Goal: Task Accomplishment & Management: Use online tool/utility

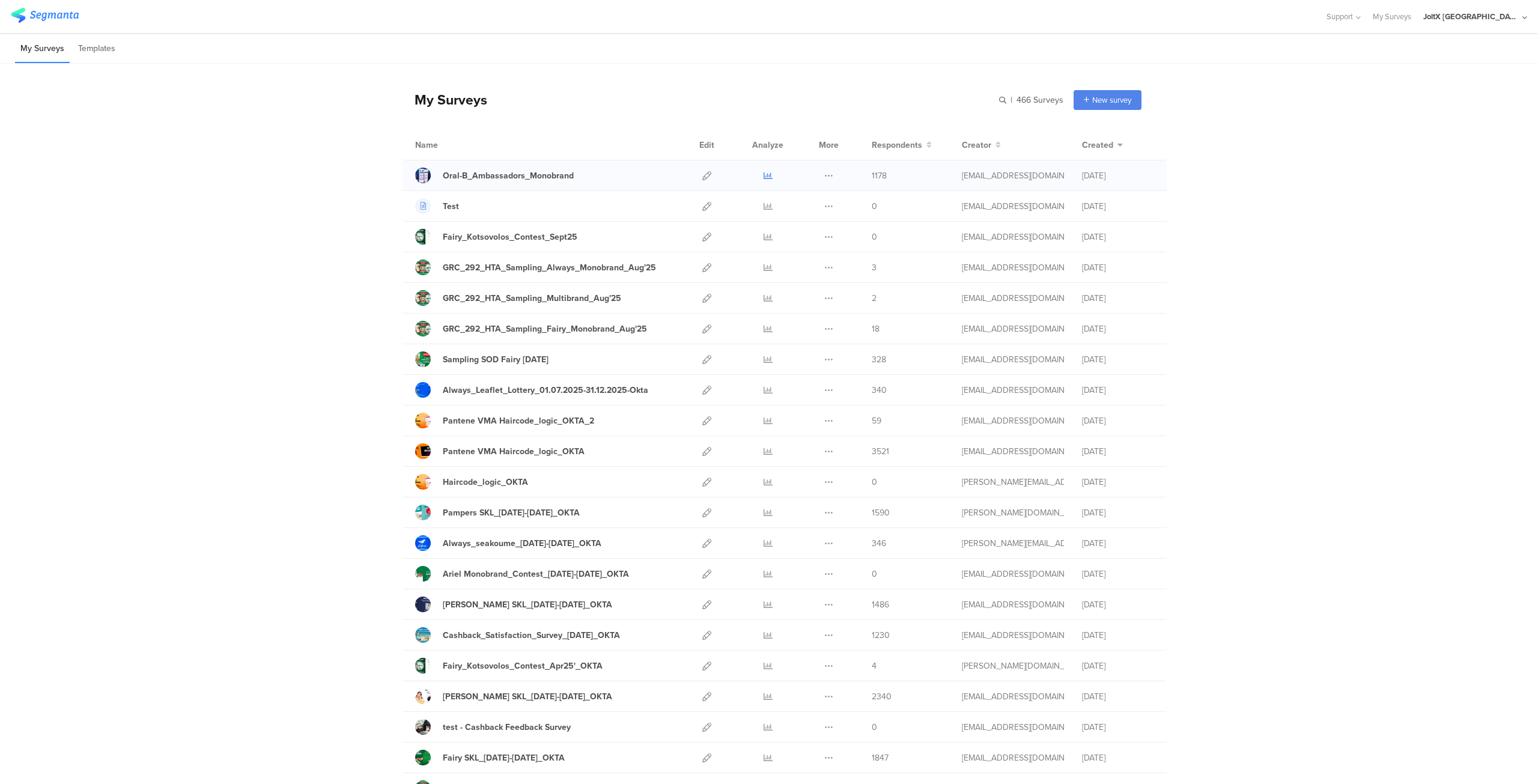
click at [764, 175] on icon at bounding box center [768, 175] width 9 height 9
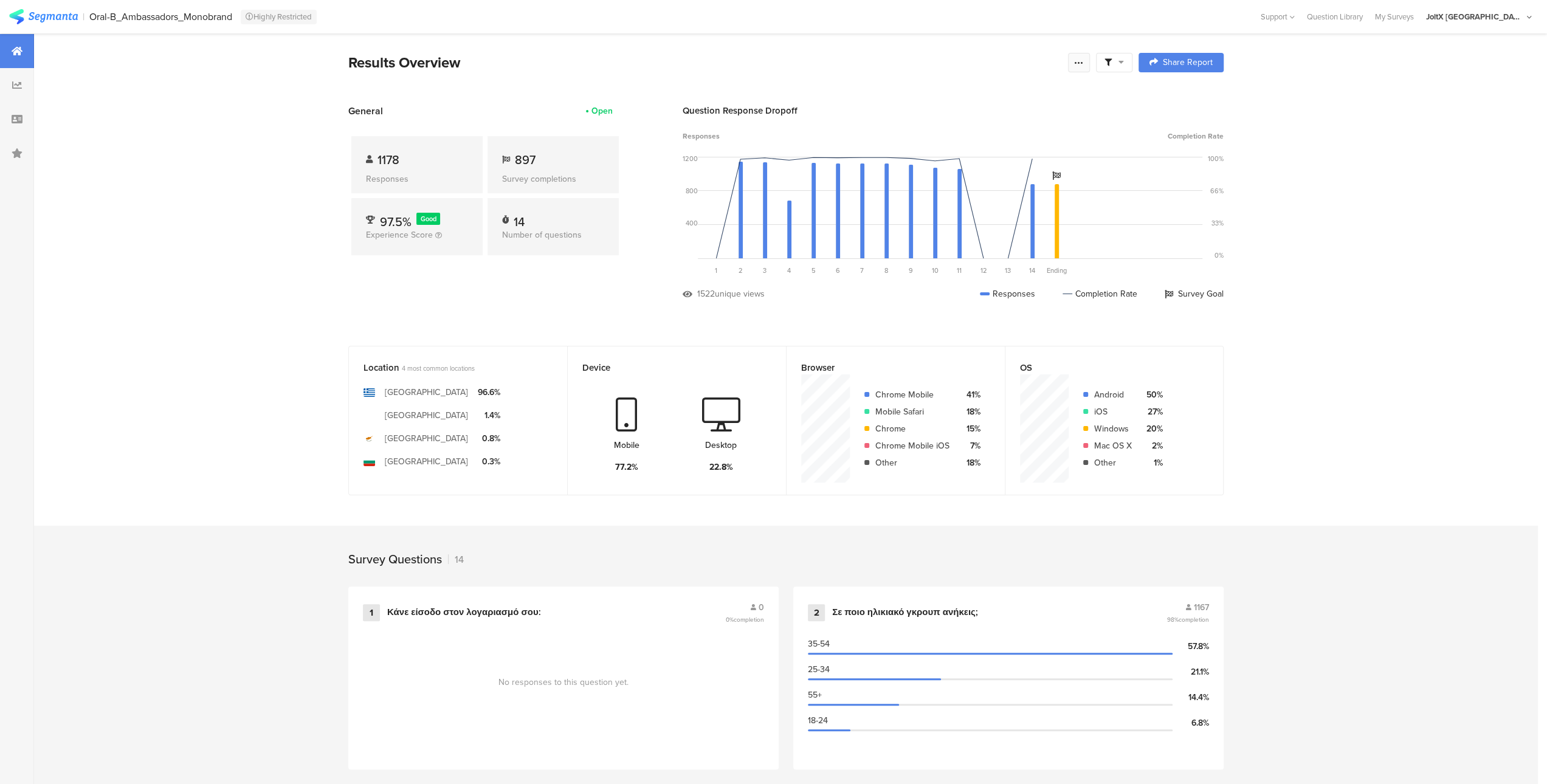
click at [1080, 62] on icon at bounding box center [1078, 62] width 10 height 10
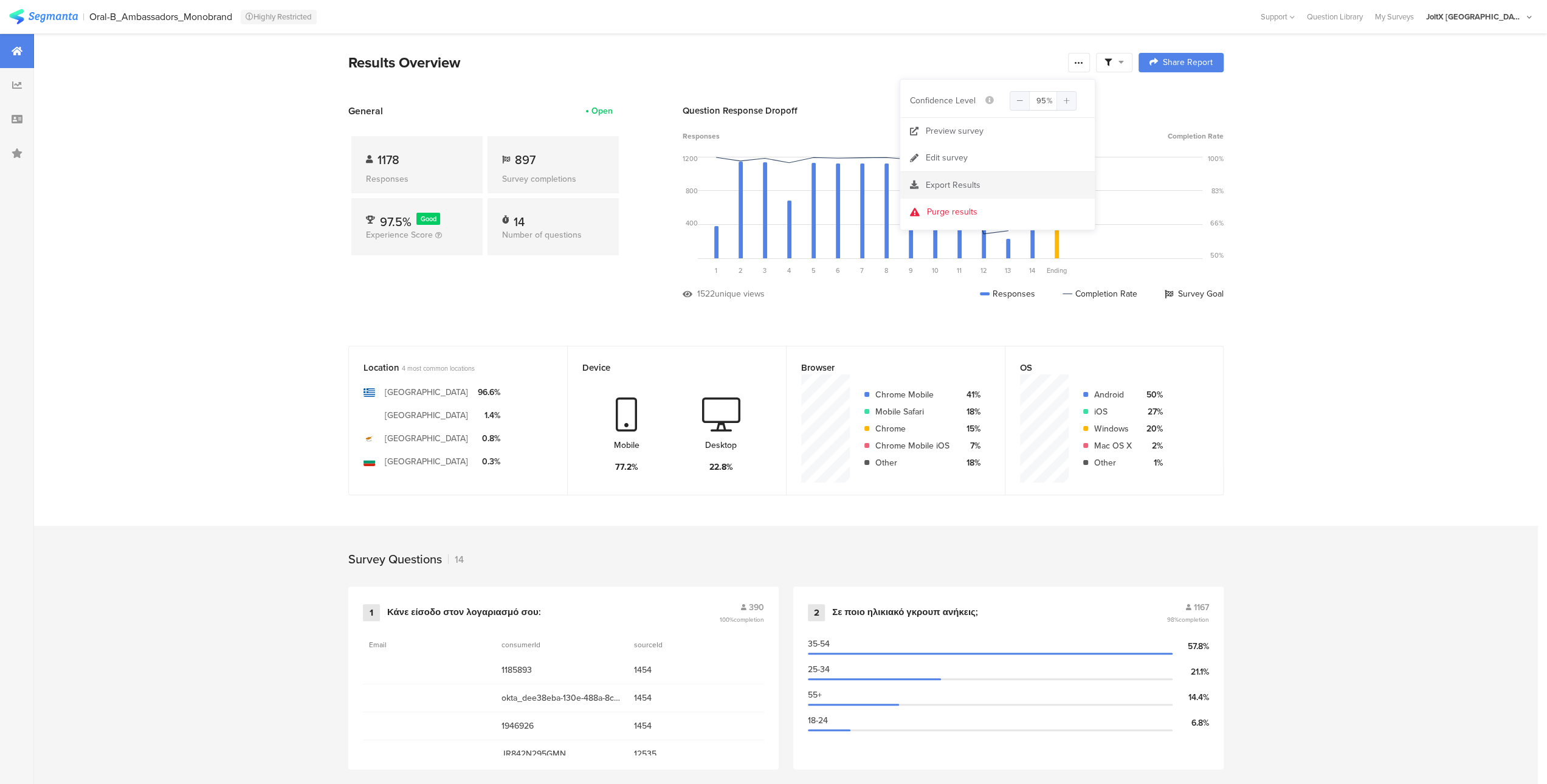
click at [964, 183] on span "Export Results" at bounding box center [953, 185] width 55 height 13
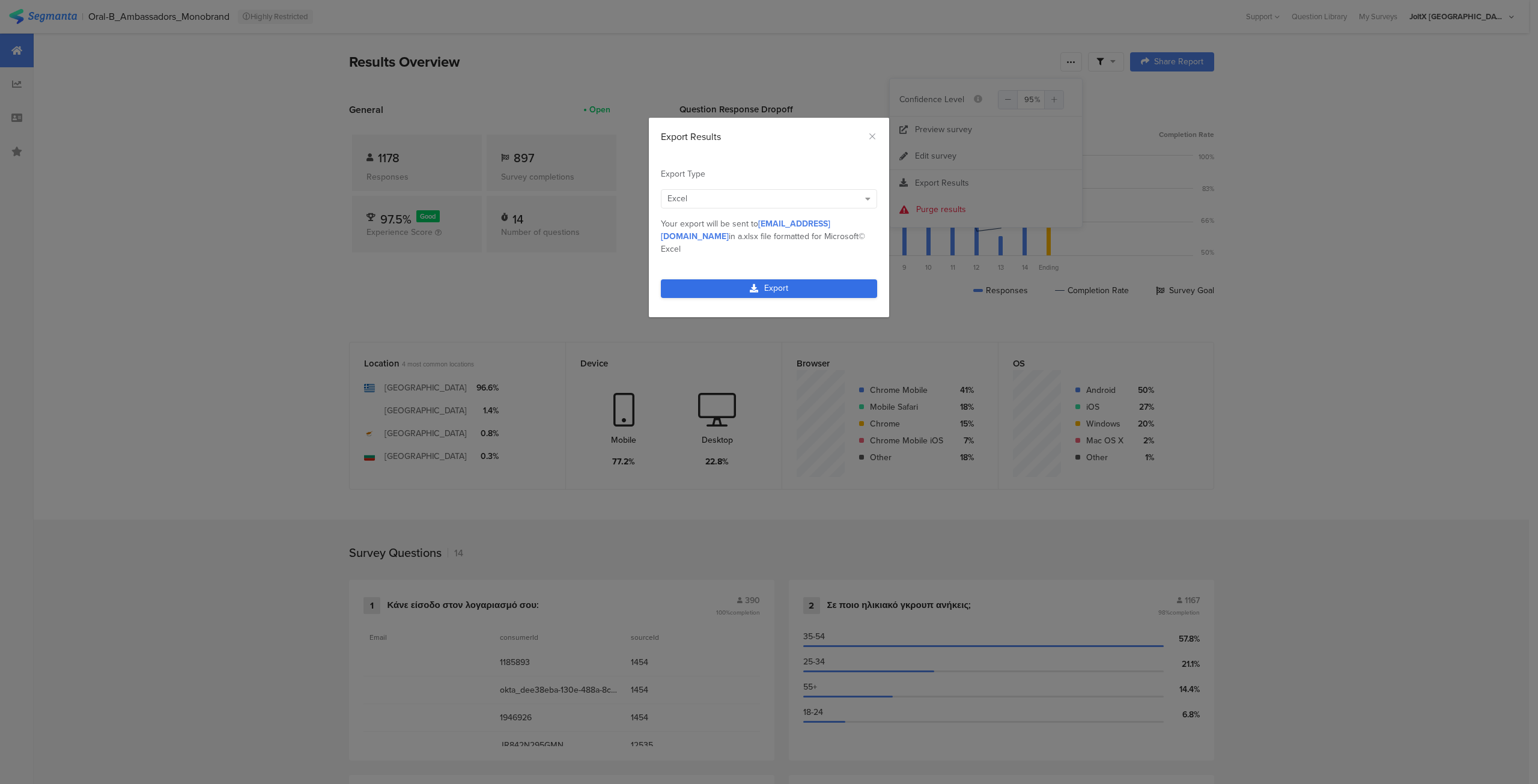
click at [780, 279] on link "Export" at bounding box center [769, 288] width 216 height 18
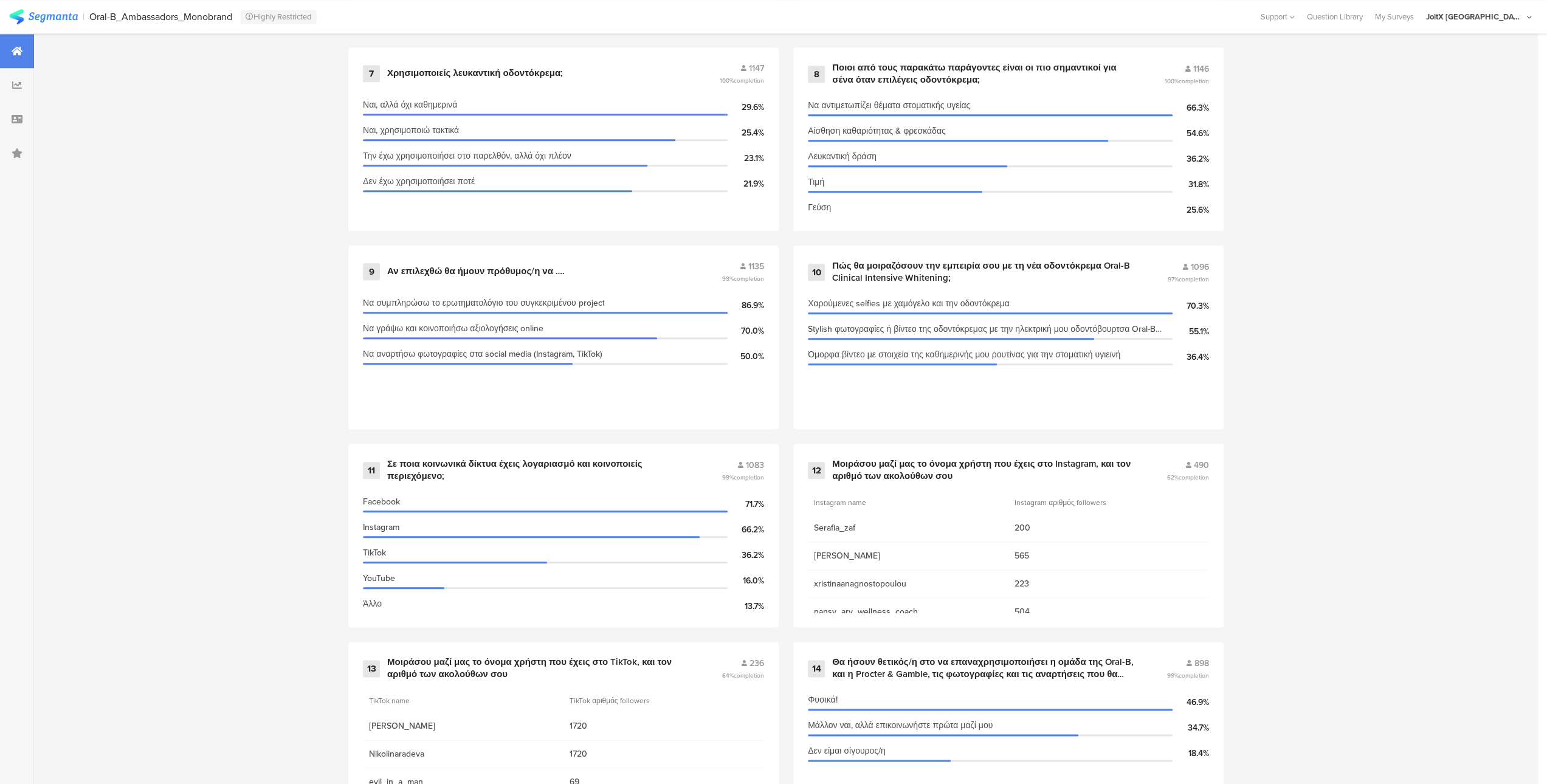
scroll to position [1192, 0]
